Goal: Task Accomplishment & Management: Manage account settings

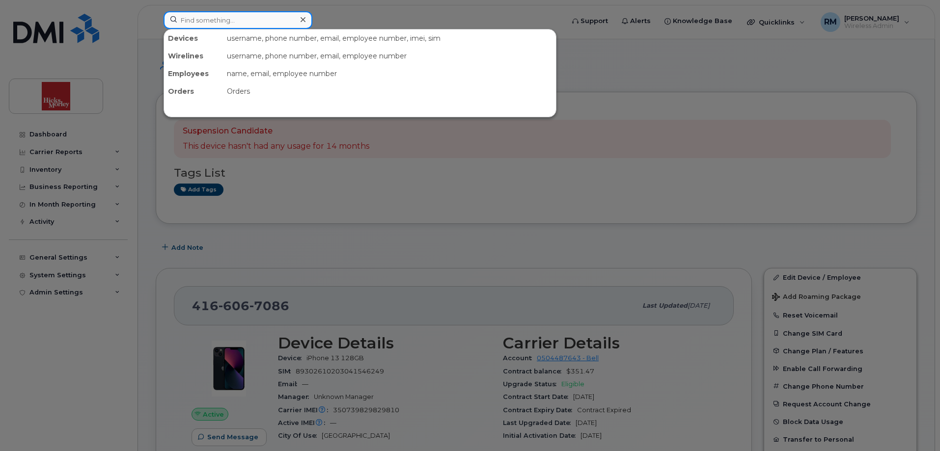
click at [235, 22] on input at bounding box center [237, 20] width 149 height 18
paste input "o 4374283812"
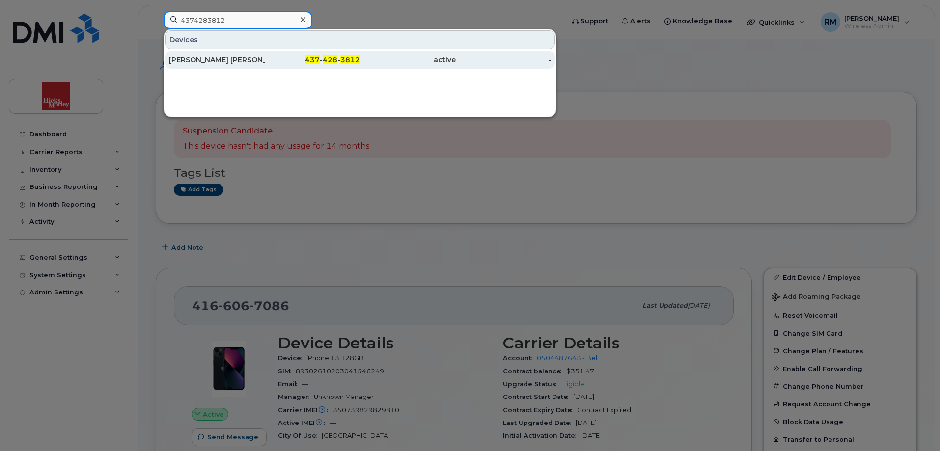
type input "4374283812"
click at [219, 60] on div "[PERSON_NAME] [PERSON_NAME] [PERSON_NAME] Llp" at bounding box center [217, 60] width 96 height 10
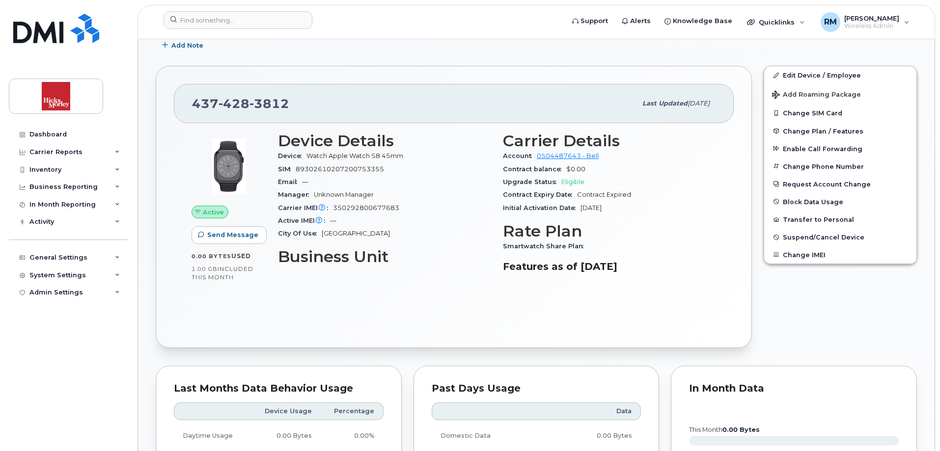
scroll to position [196, 0]
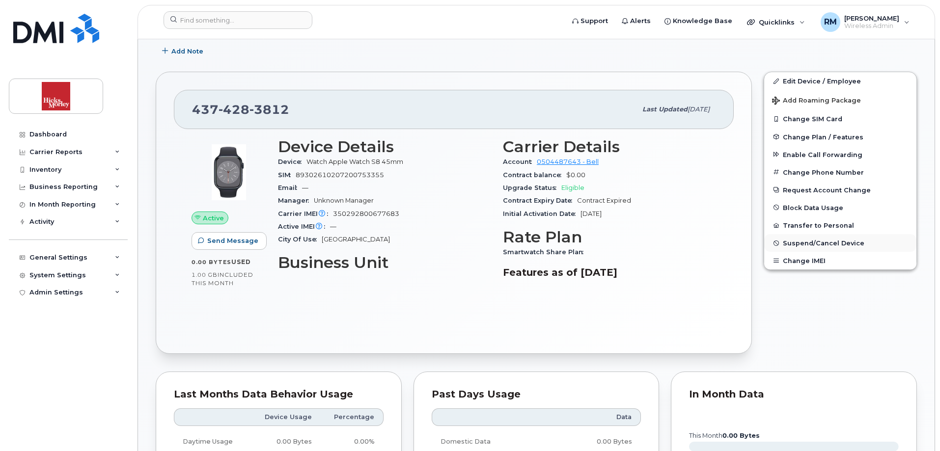
click at [805, 243] on span "Suspend/Cancel Device" at bounding box center [822, 243] width 81 height 7
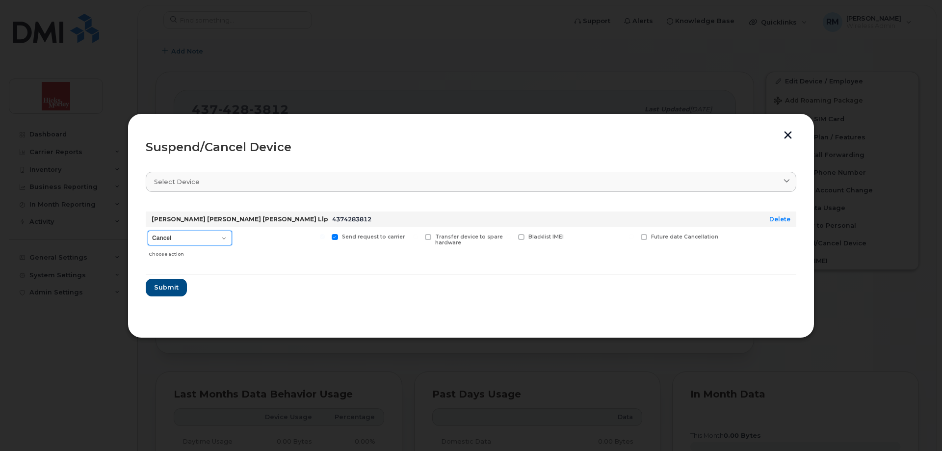
click at [225, 238] on select "Cancel Suspend - Extend Suspension Suspend - Reduced Rate Suspend - Full Rate S…" at bounding box center [190, 238] width 84 height 15
click at [148, 231] on select "Cancel Suspend - Extend Suspension Suspend - Reduced Rate Suspend - Full Rate S…" at bounding box center [190, 238] width 84 height 15
click at [221, 238] on select "Cancel Suspend - Extend Suspension Suspend - Reduced Rate Suspend - Full Rate S…" at bounding box center [190, 238] width 84 height 15
click at [148, 231] on select "Cancel Suspend - Extend Suspension Suspend - Reduced Rate Suspend - Full Rate S…" at bounding box center [190, 238] width 84 height 15
click at [223, 236] on select "Cancel Suspend - Extend Suspension Suspend - Reduced Rate Suspend - Full Rate S…" at bounding box center [190, 238] width 84 height 15
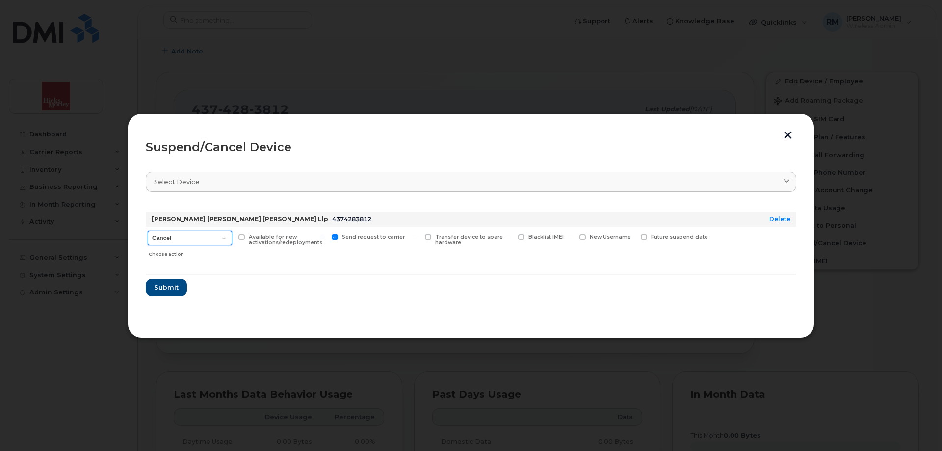
click at [148, 231] on select "Cancel Suspend - Extend Suspension Suspend - Reduced Rate Suspend - Full Rate S…" at bounding box center [190, 238] width 84 height 15
click at [223, 238] on select "Cancel Suspend - Extend Suspension Suspend - Reduced Rate Suspend - Full Rate S…" at bounding box center [190, 238] width 84 height 15
click at [148, 231] on select "Cancel Suspend - Extend Suspension Suspend - Reduced Rate Suspend - Full Rate S…" at bounding box center [190, 238] width 84 height 15
click at [226, 239] on select "Cancel Suspend - Extend Suspension Suspend - Reduced Rate Suspend - Full Rate S…" at bounding box center [190, 238] width 84 height 15
click at [148, 231] on select "Cancel Suspend - Extend Suspension Suspend - Reduced Rate Suspend - Full Rate S…" at bounding box center [190, 238] width 84 height 15
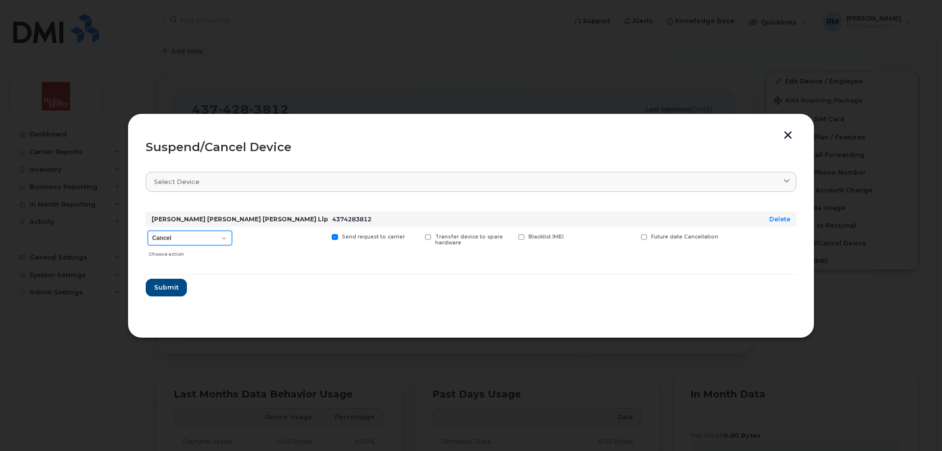
click at [216, 237] on select "Cancel Suspend - Extend Suspension Suspend - Reduced Rate Suspend - Full Rate S…" at bounding box center [190, 238] width 84 height 15
select select "[object Object]"
click at [148, 231] on select "Cancel Suspend - Extend Suspension Suspend - Reduced Rate Suspend - Full Rate S…" at bounding box center [190, 238] width 84 height 15
click at [787, 137] on button "button" at bounding box center [788, 136] width 15 height 10
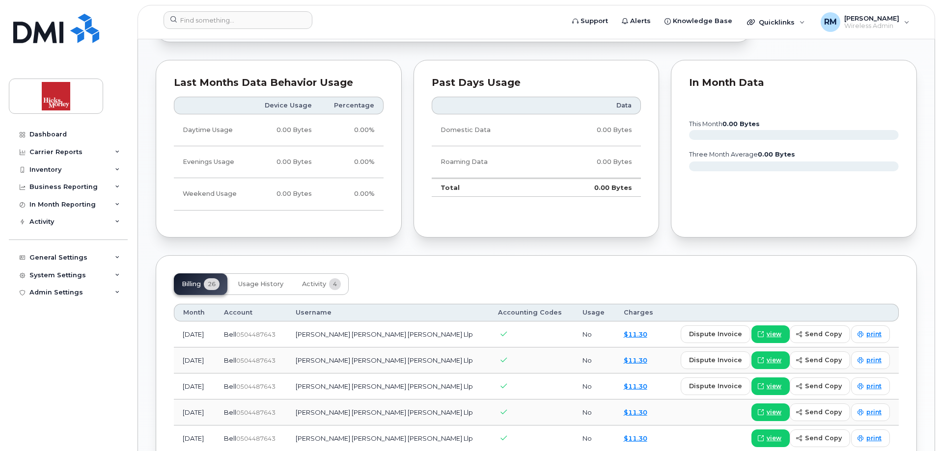
scroll to position [540, 0]
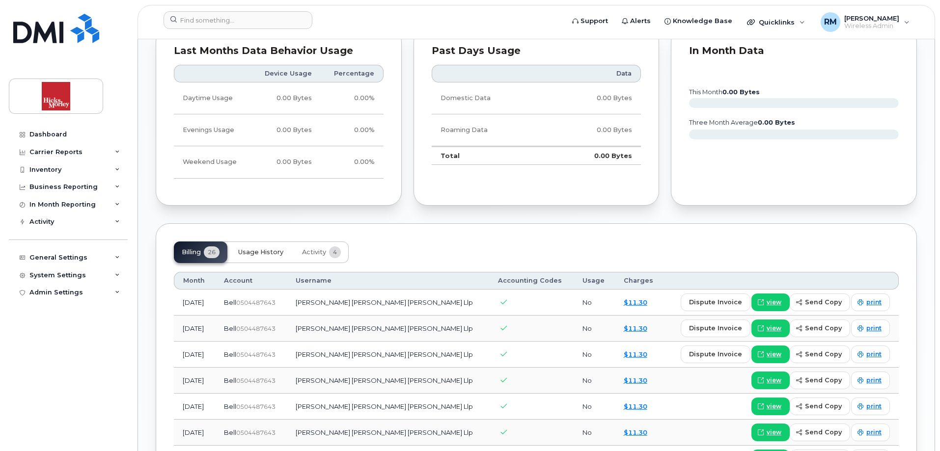
click at [262, 253] on span "Usage History" at bounding box center [260, 252] width 45 height 8
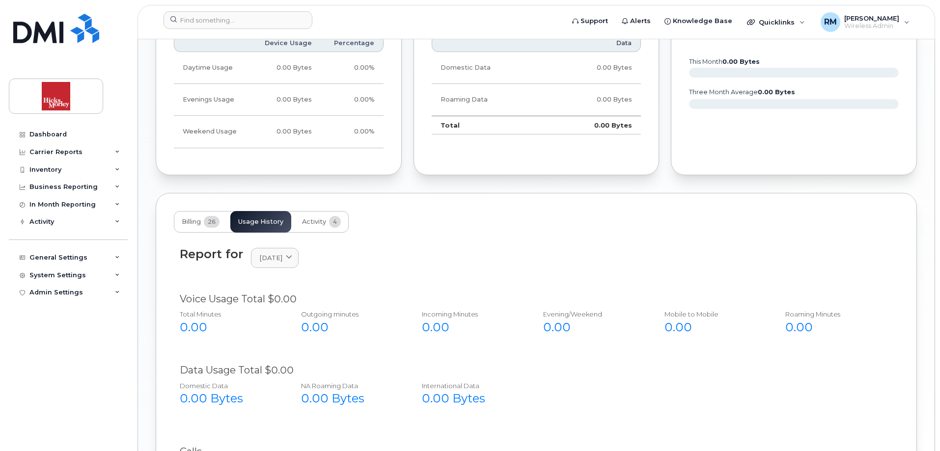
scroll to position [702, 0]
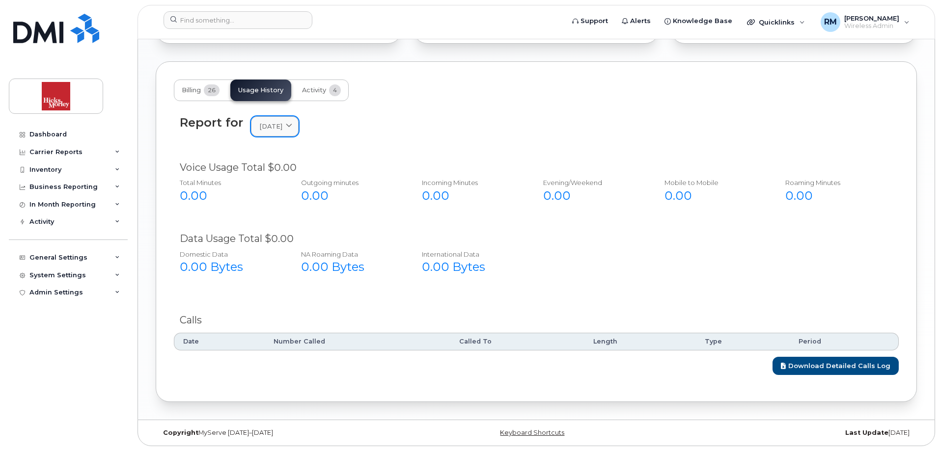
click at [282, 127] on span "September 2025" at bounding box center [270, 126] width 23 height 9
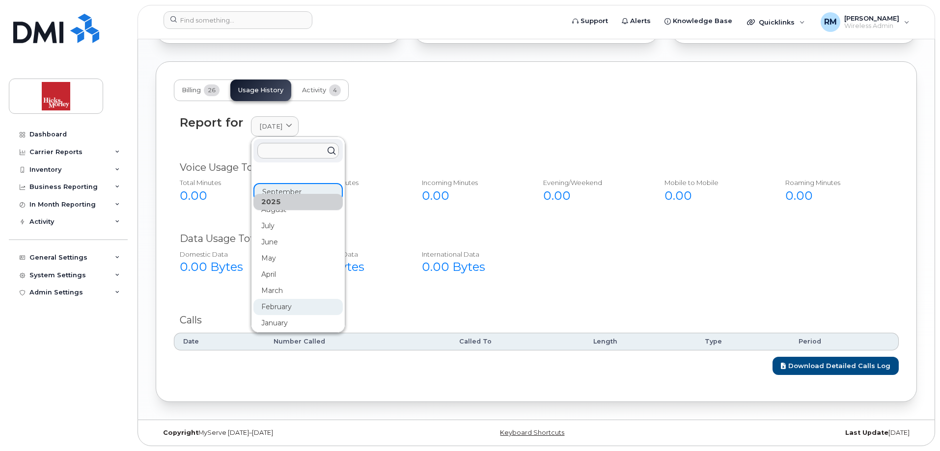
click at [275, 309] on div "February" at bounding box center [297, 307] width 89 height 16
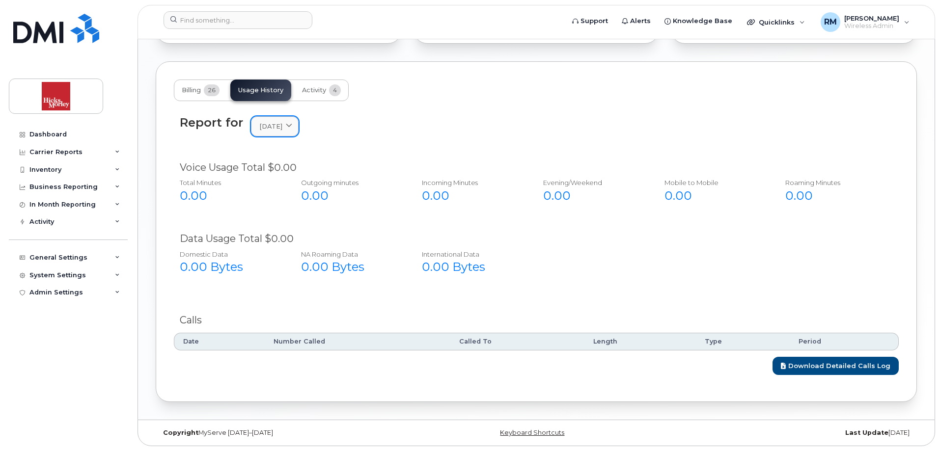
click at [294, 123] on span at bounding box center [288, 126] width 9 height 9
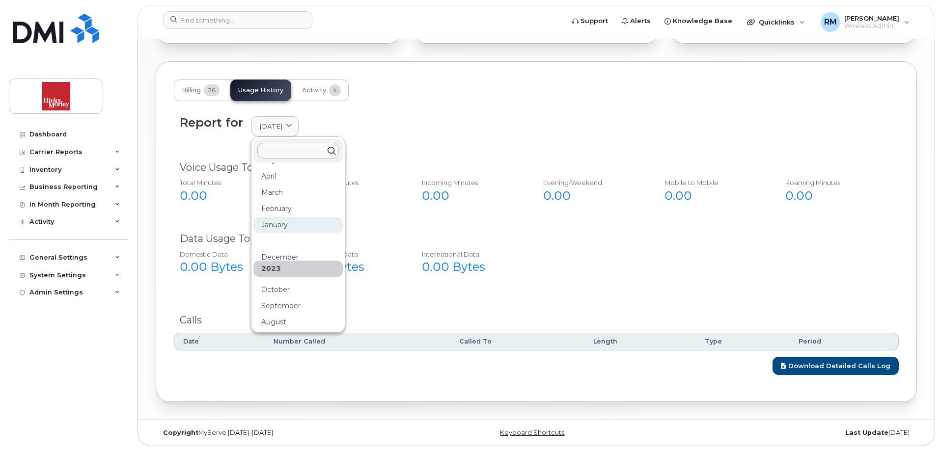
scroll to position [310, 0]
click at [275, 292] on div "October" at bounding box center [297, 289] width 89 height 16
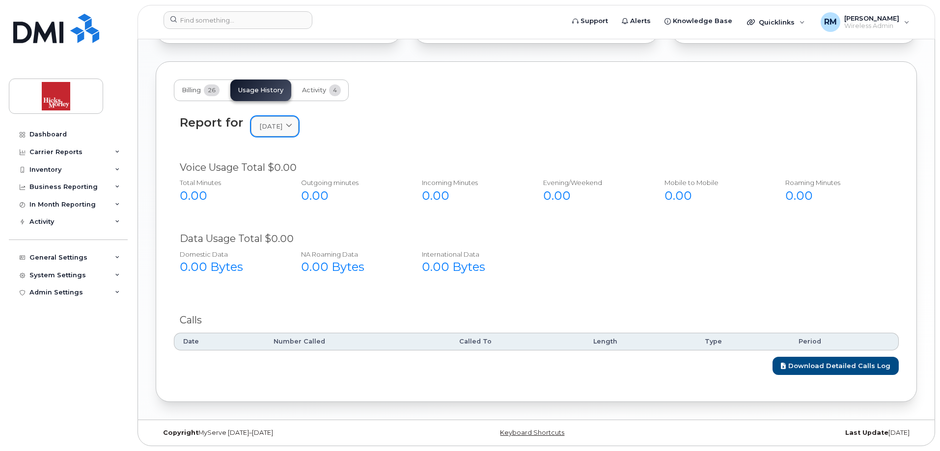
click at [292, 126] on icon at bounding box center [289, 126] width 6 height 6
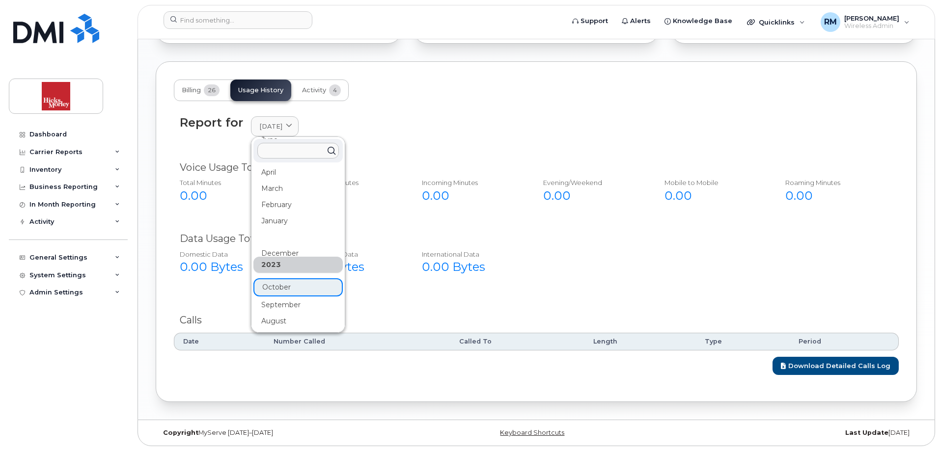
scroll to position [1, 0]
click at [278, 320] on div "August" at bounding box center [297, 320] width 89 height 16
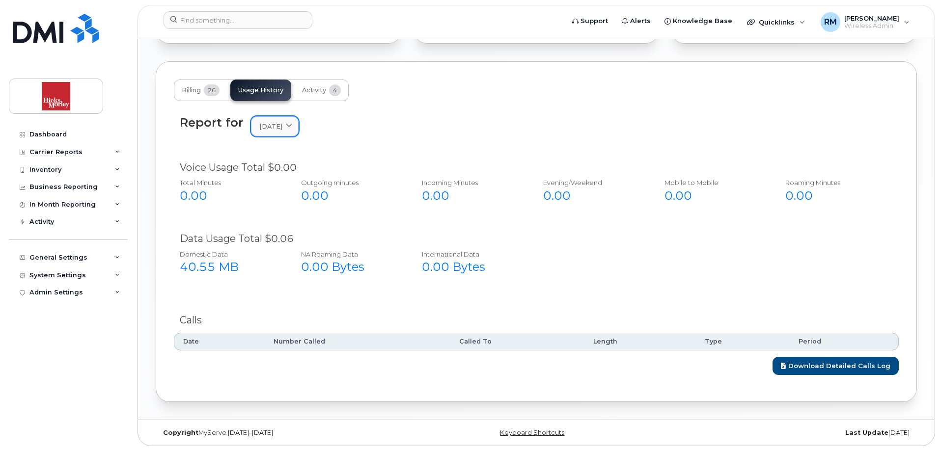
click at [292, 124] on icon at bounding box center [289, 126] width 6 height 6
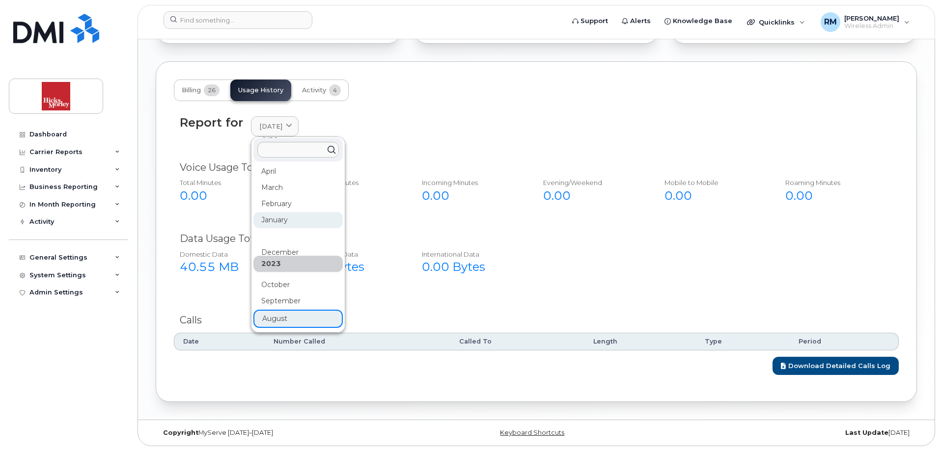
click at [278, 220] on div "January" at bounding box center [297, 220] width 89 height 16
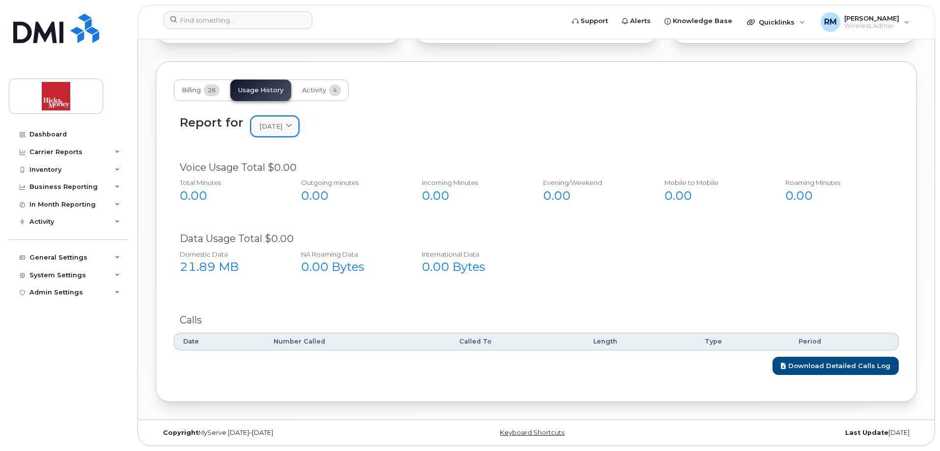
click at [292, 123] on icon at bounding box center [289, 126] width 6 height 6
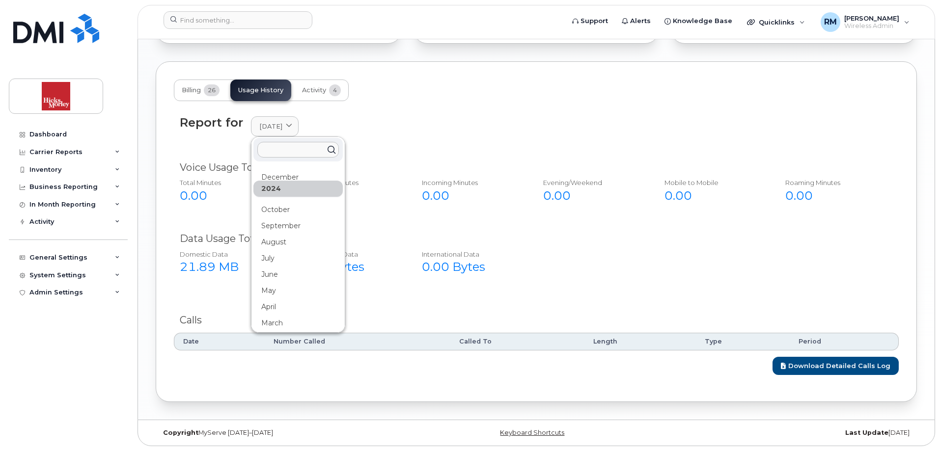
scroll to position [162, 0]
click at [270, 250] on div "August" at bounding box center [297, 254] width 89 height 16
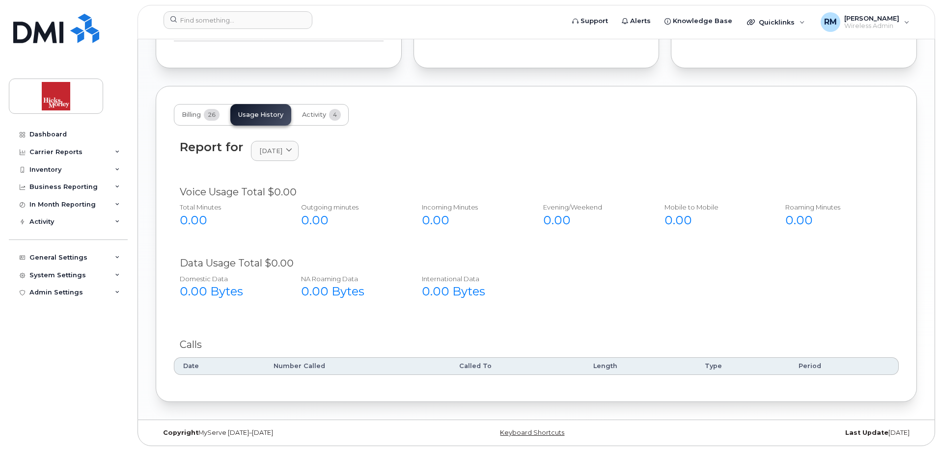
scroll to position [702, 0]
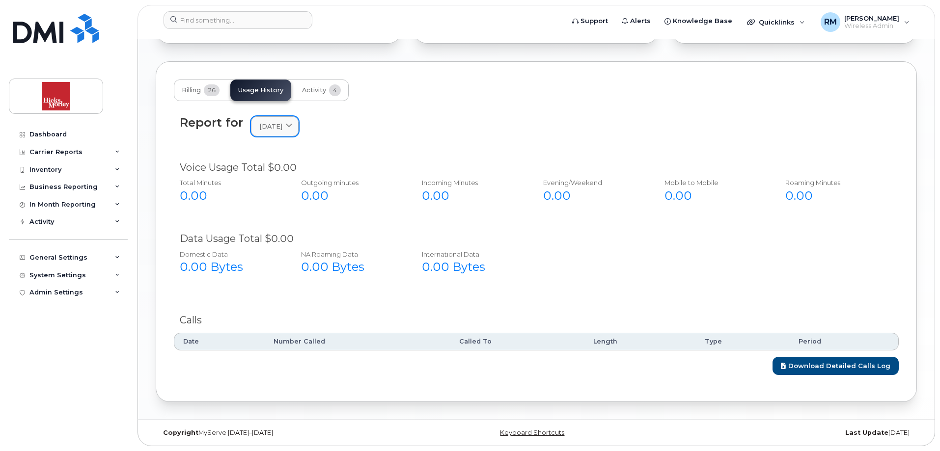
click at [292, 123] on icon at bounding box center [289, 126] width 6 height 6
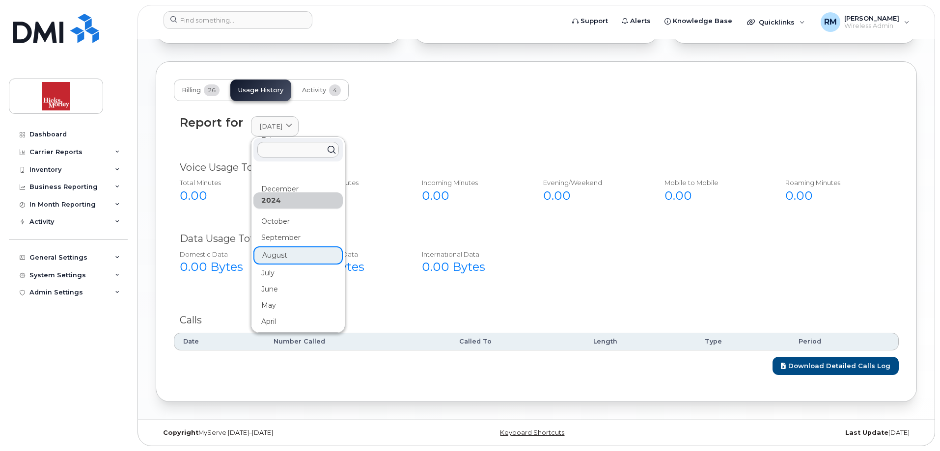
click at [273, 290] on div "June" at bounding box center [297, 289] width 89 height 16
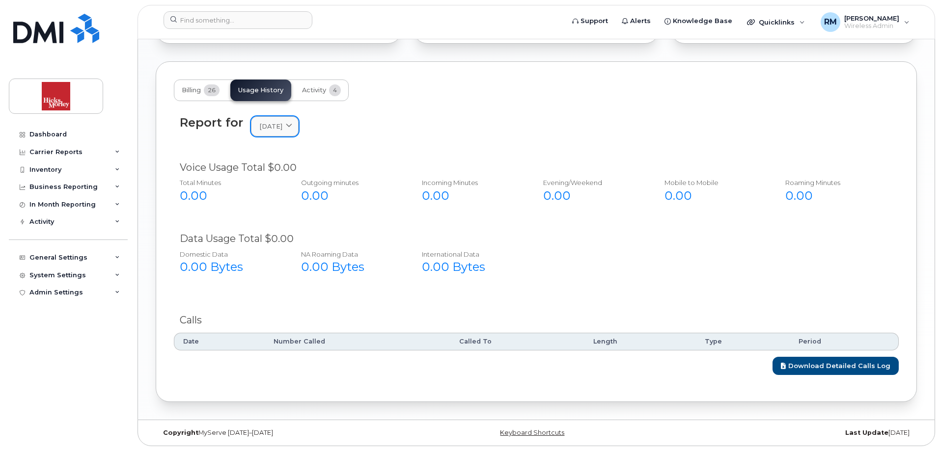
click at [292, 128] on icon at bounding box center [289, 126] width 6 height 6
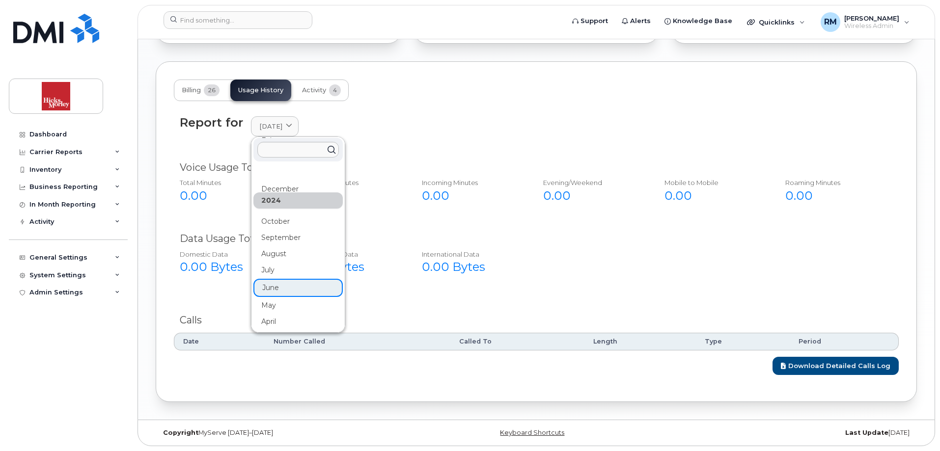
click at [270, 305] on div "May" at bounding box center [297, 305] width 89 height 16
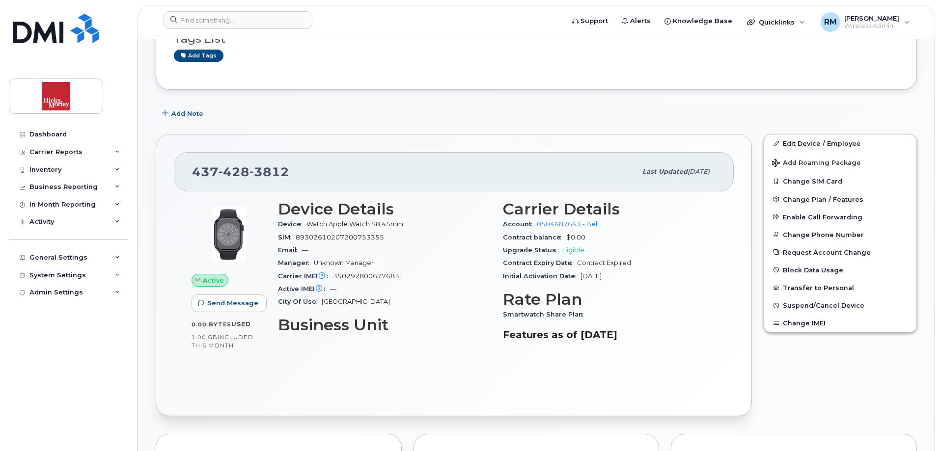
scroll to position [147, 0]
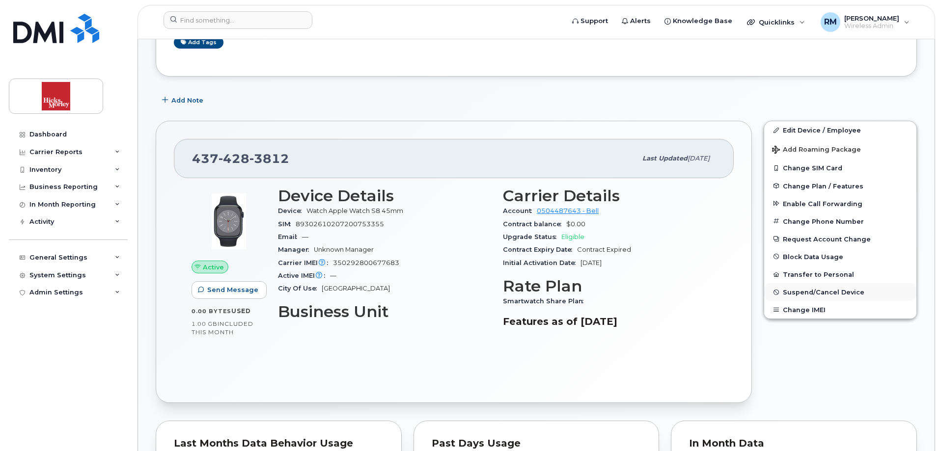
click at [813, 292] on span "Suspend/Cancel Device" at bounding box center [822, 292] width 81 height 7
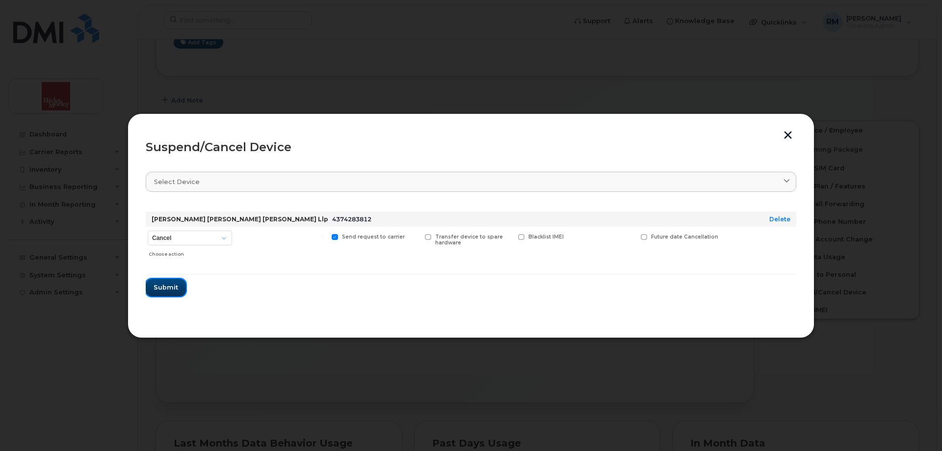
click at [164, 288] on span "Submit" at bounding box center [166, 287] width 25 height 9
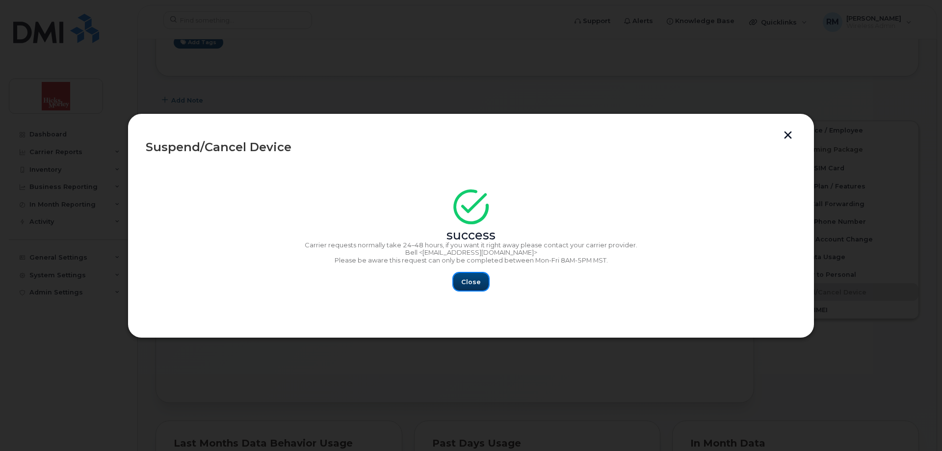
click at [469, 285] on span "Close" at bounding box center [471, 281] width 20 height 9
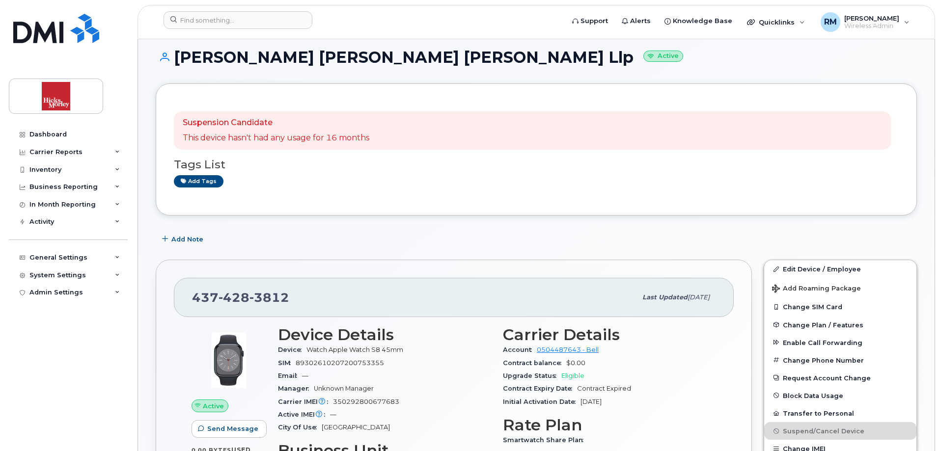
scroll to position [0, 0]
